Goal: Find specific page/section: Find specific page/section

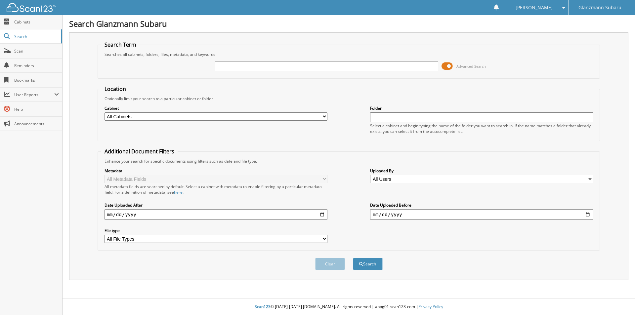
click at [237, 66] on input "text" at bounding box center [326, 66] width 223 height 10
type input "6215003"
click at [353, 258] on button "Search" at bounding box center [368, 264] width 30 height 12
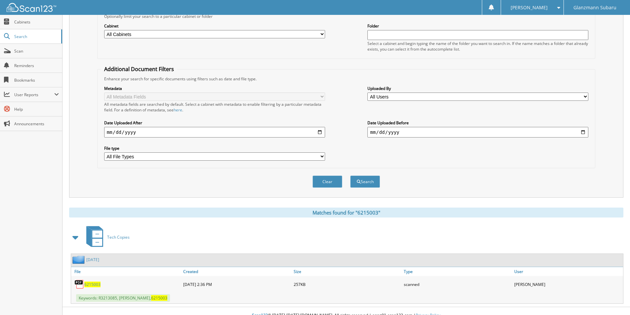
scroll to position [91, 0]
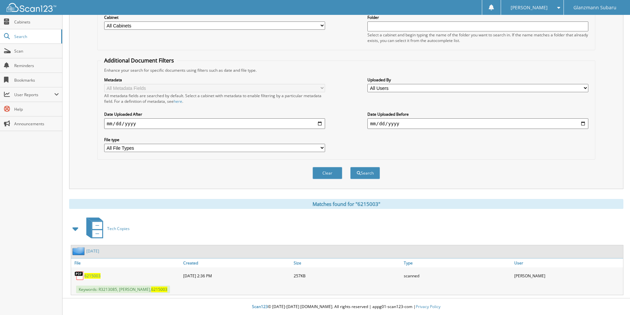
click at [93, 277] on span "6215003" at bounding box center [92, 276] width 16 height 6
click at [34, 50] on span "Scan" at bounding box center [36, 51] width 45 height 6
